Goal: Task Accomplishment & Management: Manage account settings

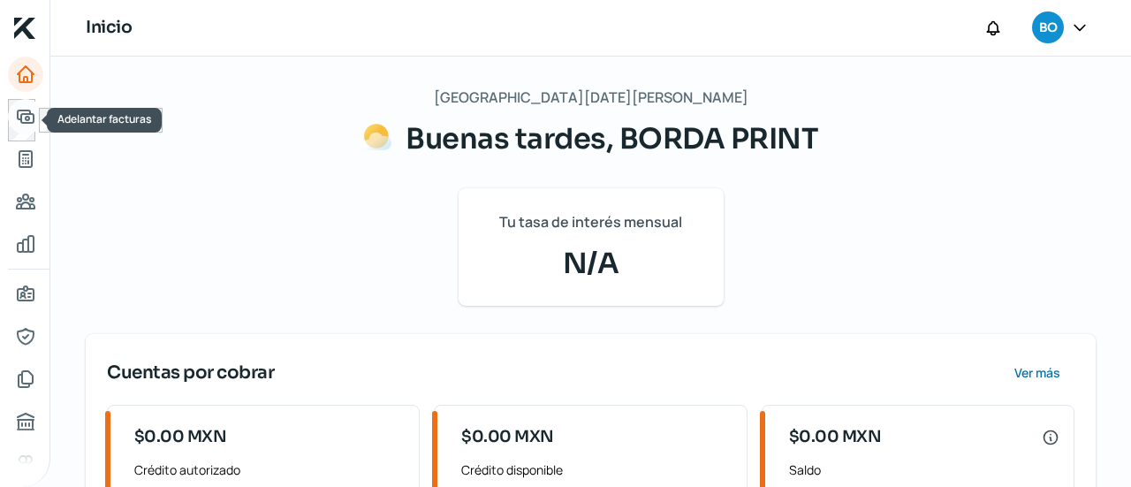
click at [30, 122] on icon "Adelantar facturas" at bounding box center [26, 116] width 16 height 12
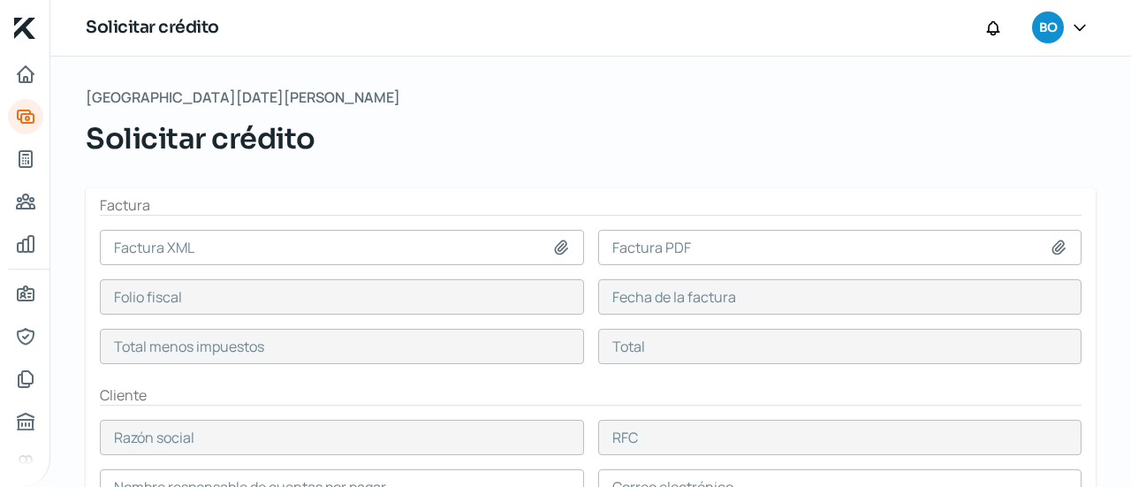
click at [23, 33] on icon "Inicio | KredFeed" at bounding box center [24, 28] width 21 height 21
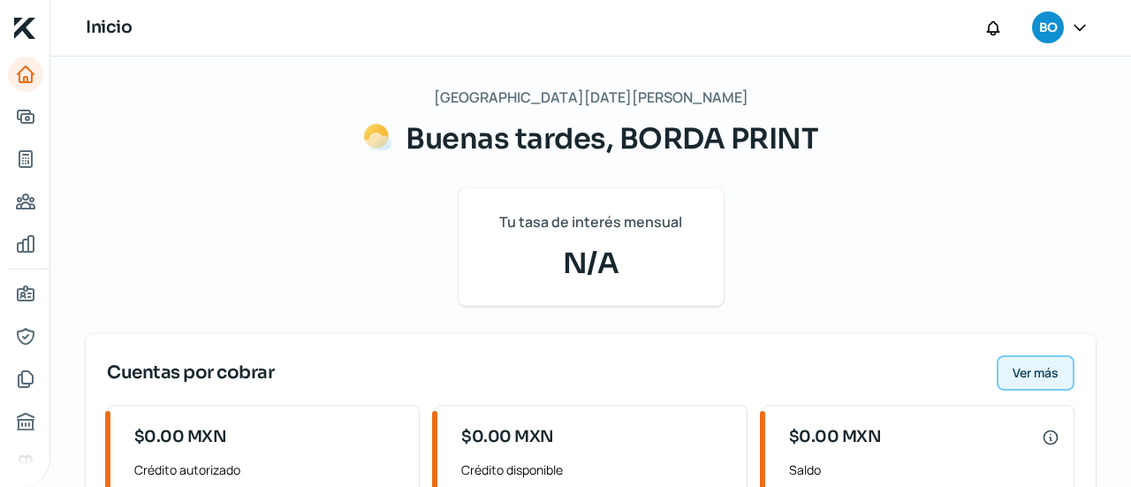
click at [1044, 379] on span "Ver más" at bounding box center [1036, 373] width 46 height 12
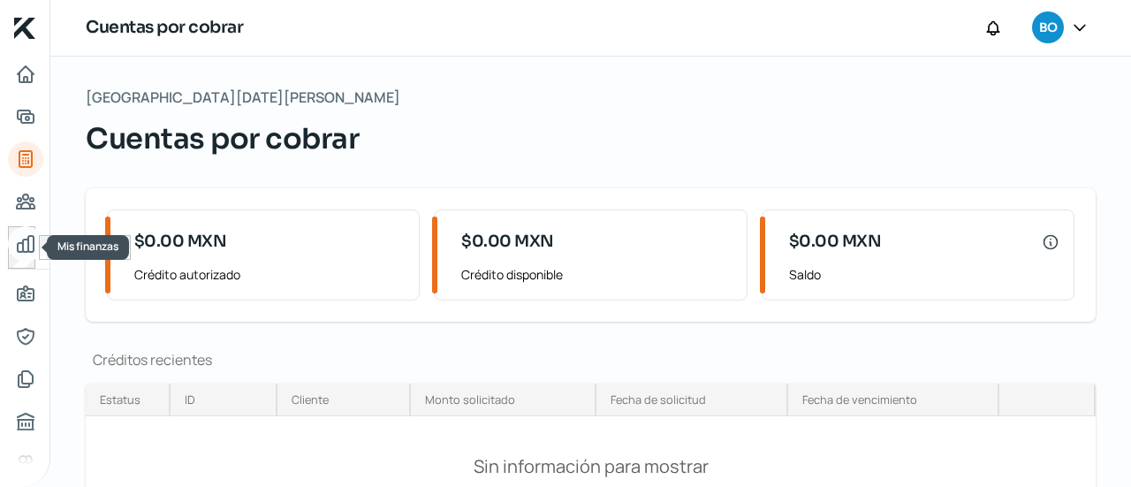
click at [28, 240] on icon "Mis finanzas" at bounding box center [26, 244] width 16 height 16
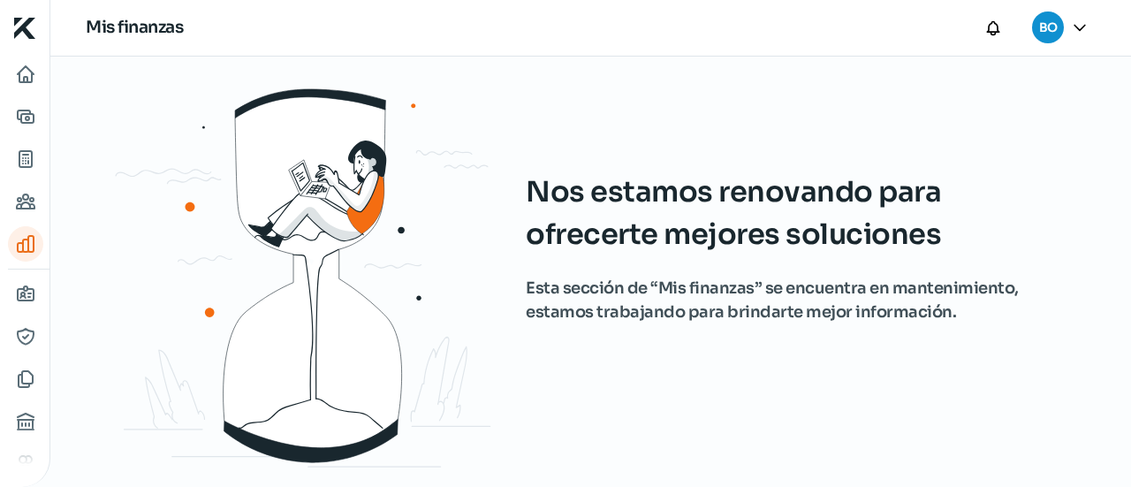
scroll to position [1, 0]
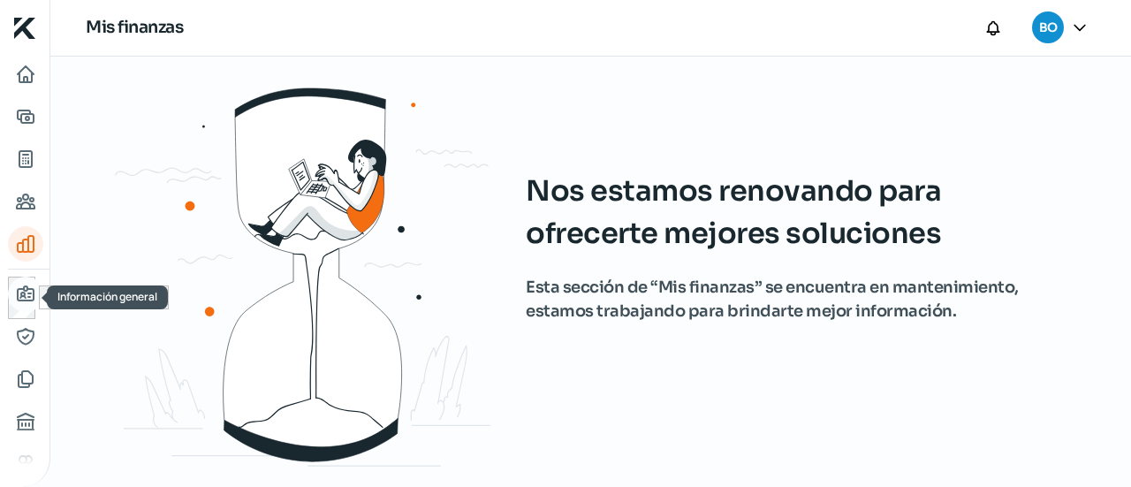
click at [34, 292] on icon "Información general" at bounding box center [25, 294] width 21 height 21
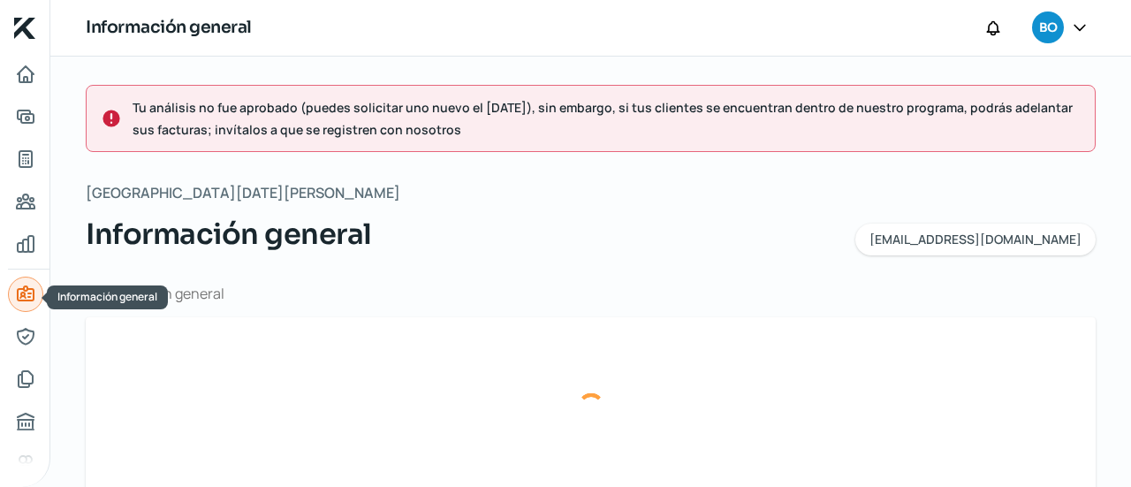
type input "[EMAIL_ADDRESS][DOMAIN_NAME]"
type input "Personas morales del régimen general"
type input "BORDA PRINT"
type input "55 - 6505 - 1529"
type input "BPR021119QD8"
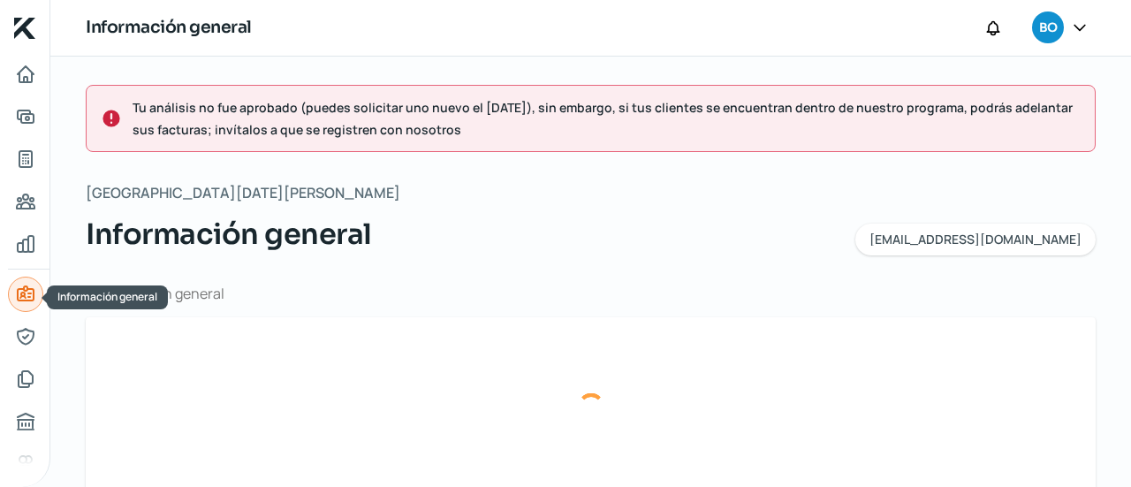
type input "[GEOGRAPHIC_DATA]"
type input "189"
type input "05000"
type input "CUAJIMALPA"
type input "CUAJIMALPA [PERSON_NAME]"
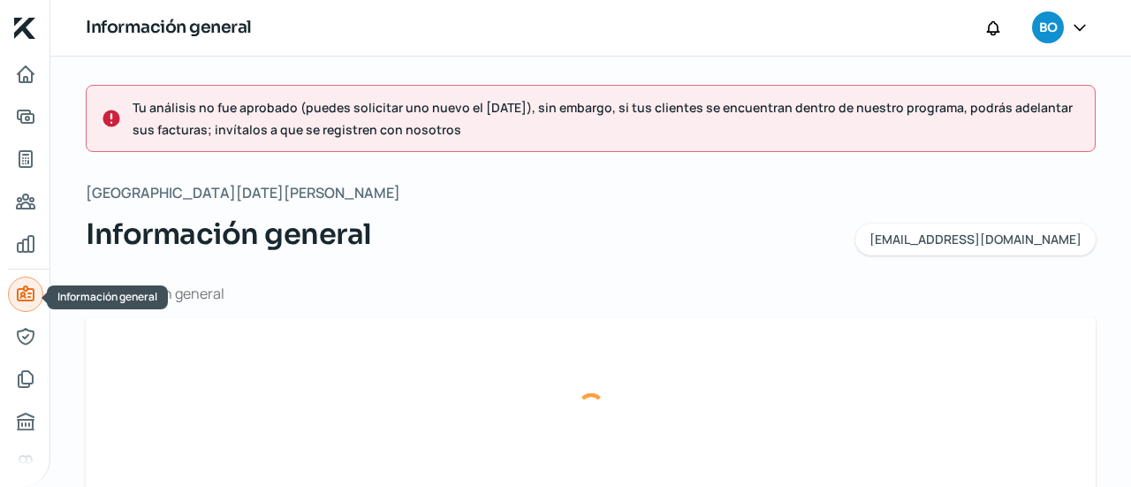
type input "CDMX"
type input "[GEOGRAPHIC_DATA]"
type input "2025.05 C.DOM BPR.pdf"
type input "0"
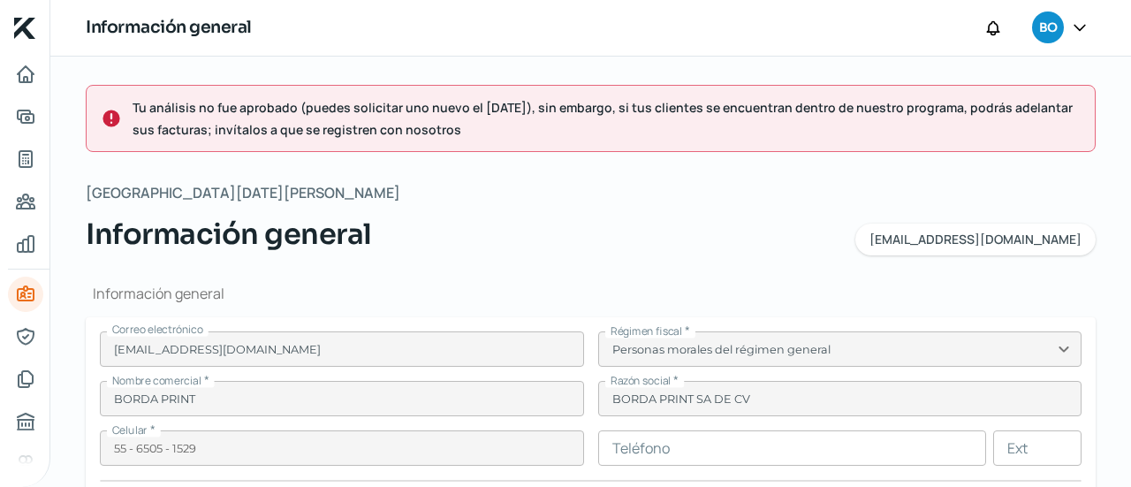
click at [32, 34] on icon "Inicio | KredFeed" at bounding box center [24, 28] width 21 height 21
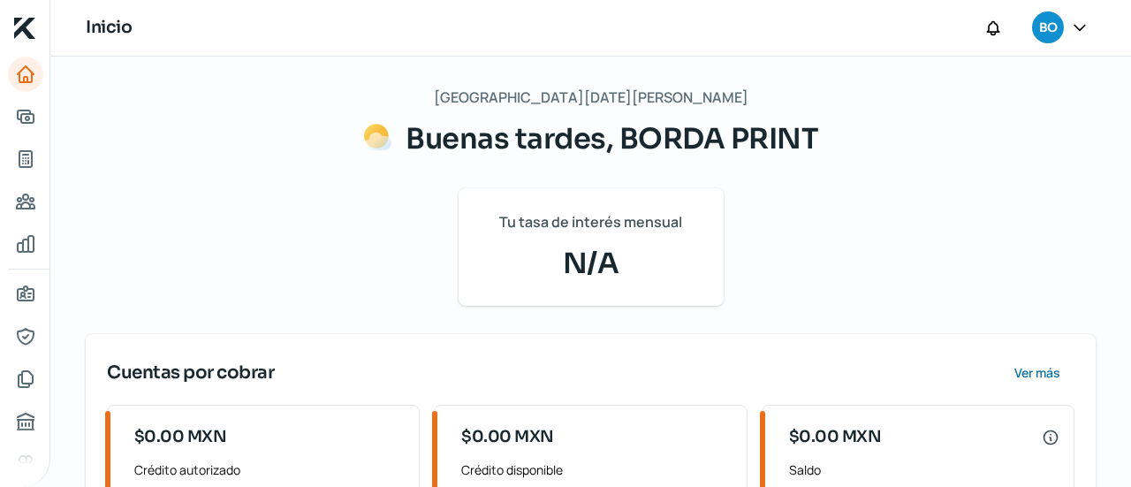
click at [1079, 29] on icon at bounding box center [1080, 27] width 11 height 5
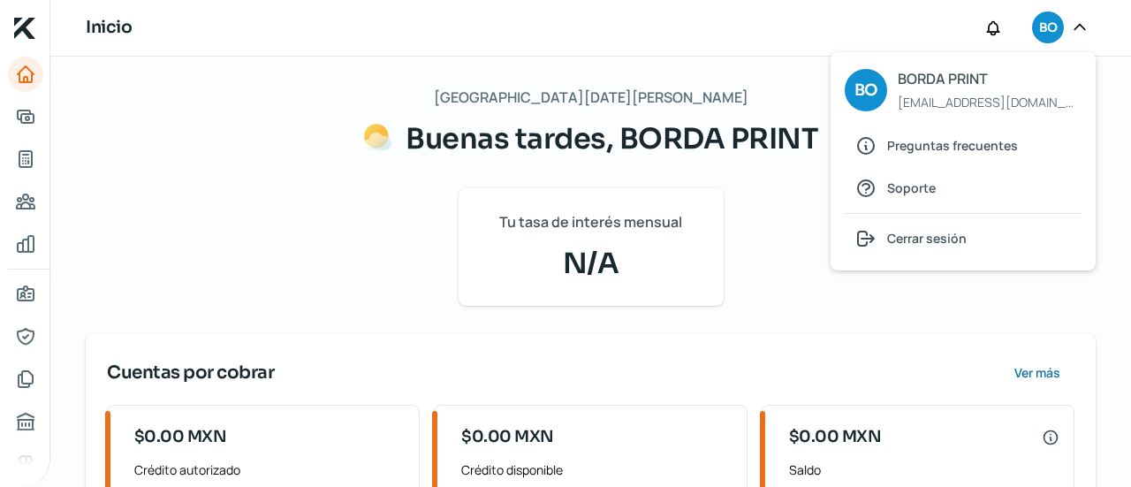
click at [836, 50] on div "Inicio [PERSON_NAME] PRINT [EMAIL_ADDRESS][DOMAIN_NAME] Preguntas frecuentes So…" at bounding box center [590, 28] width 1081 height 57
